Goal: Information Seeking & Learning: Learn about a topic

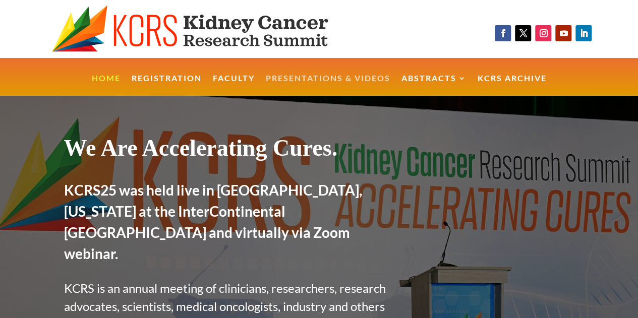
click at [322, 78] on link "Presentations & Videos" at bounding box center [328, 86] width 125 height 22
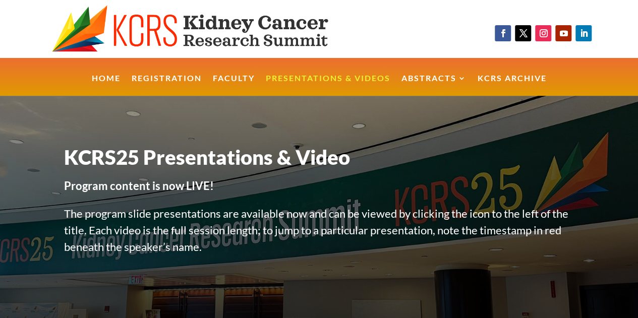
click at [437, 81] on link "Abstracts" at bounding box center [434, 86] width 65 height 22
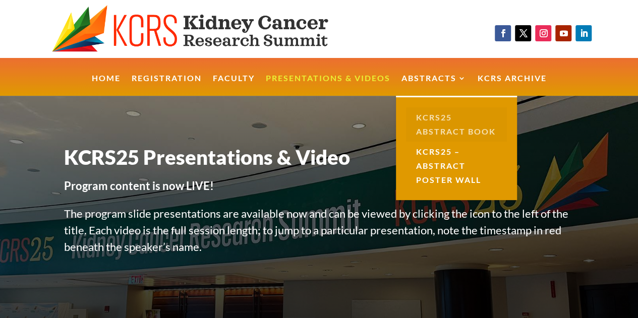
click at [448, 121] on link "KCRS25 Abstract Book" at bounding box center [456, 124] width 101 height 34
